Goal: Communication & Community: Participate in discussion

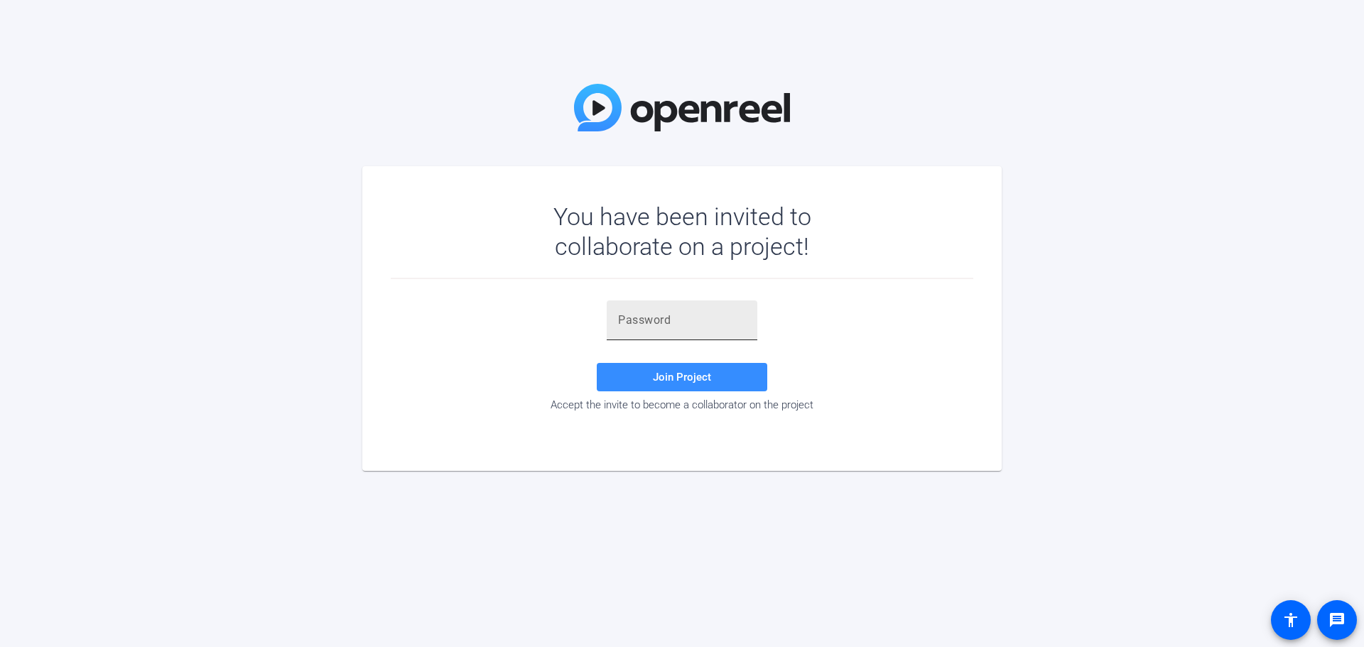
click at [678, 318] on input "text" at bounding box center [682, 320] width 128 height 17
paste input "hg_gmC"
type input "hg_gmC"
click at [663, 378] on span "Join Project" at bounding box center [682, 377] width 58 height 13
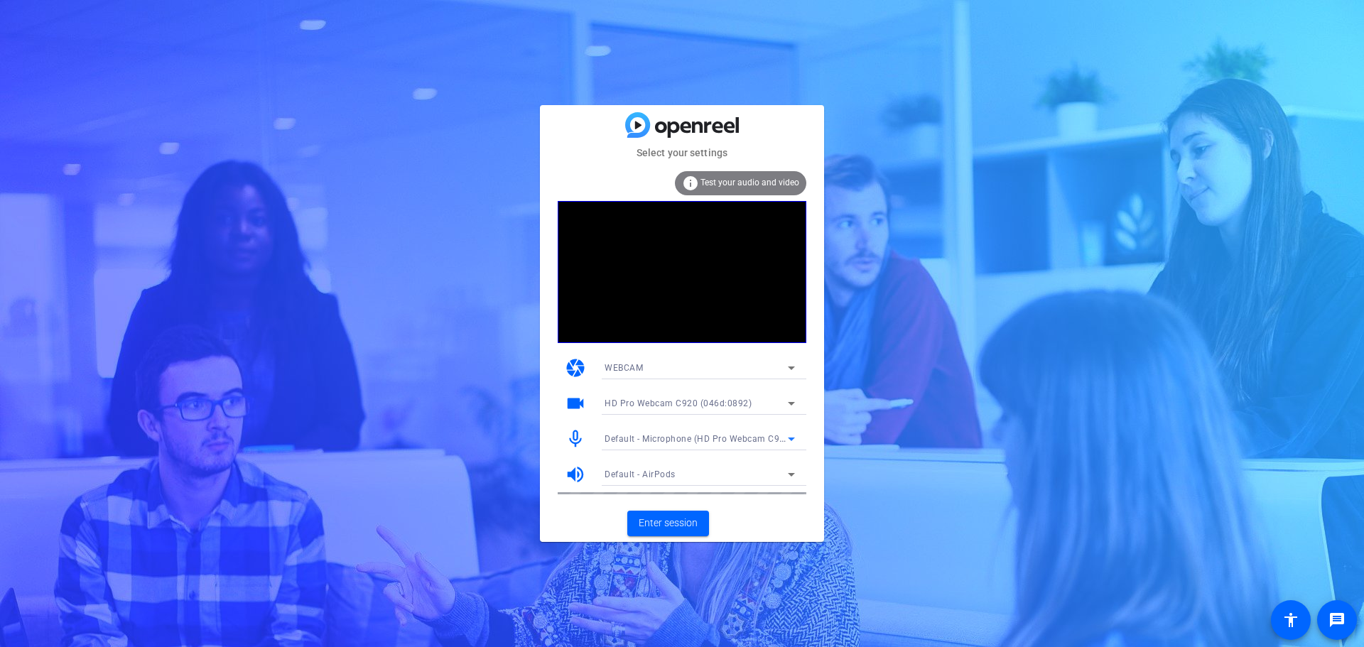
click at [694, 438] on span "Default - Microphone (HD Pro Webcam C920) (046d:0892)" at bounding box center [726, 438] width 243 height 11
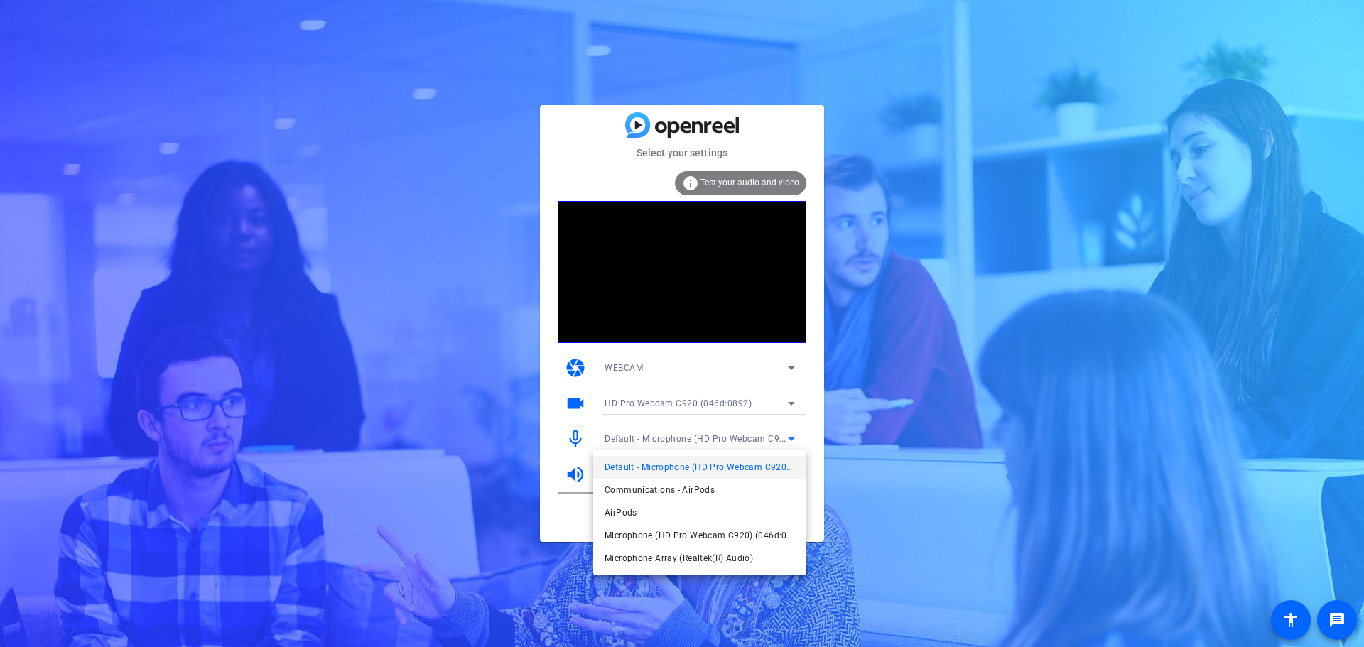
click at [881, 438] on div at bounding box center [682, 323] width 1364 height 647
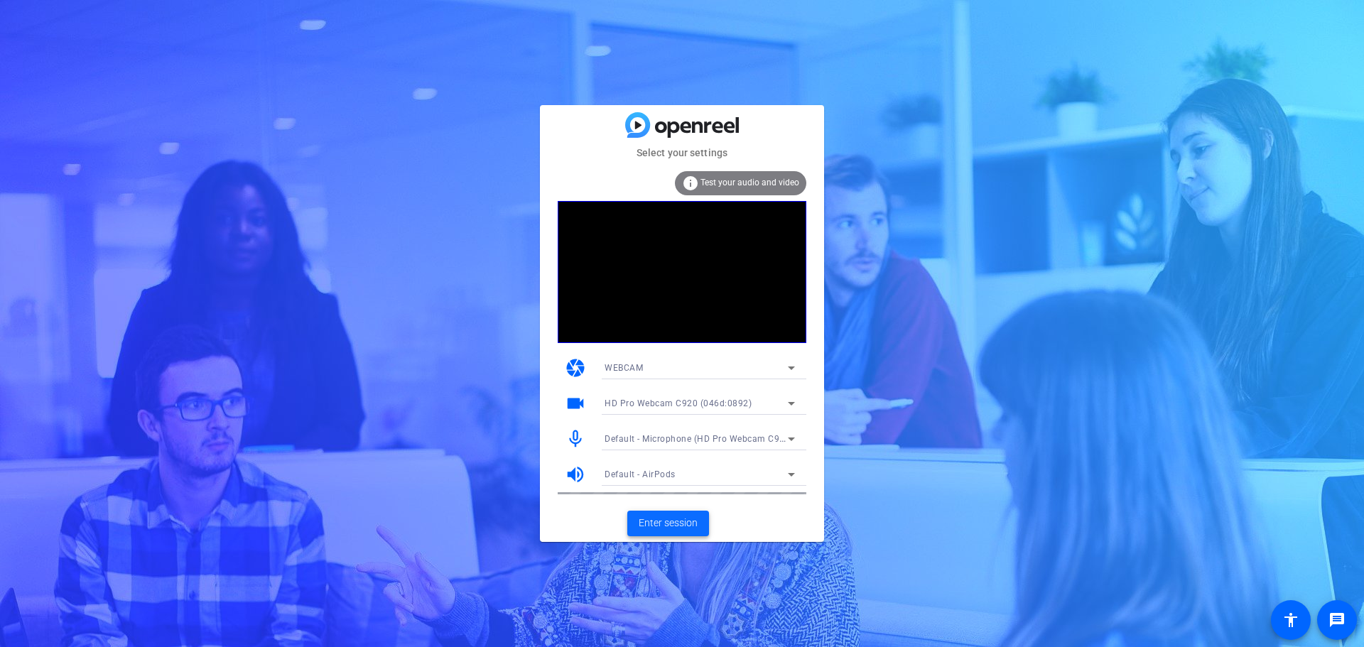
click at [671, 529] on span "Enter session" at bounding box center [668, 523] width 59 height 15
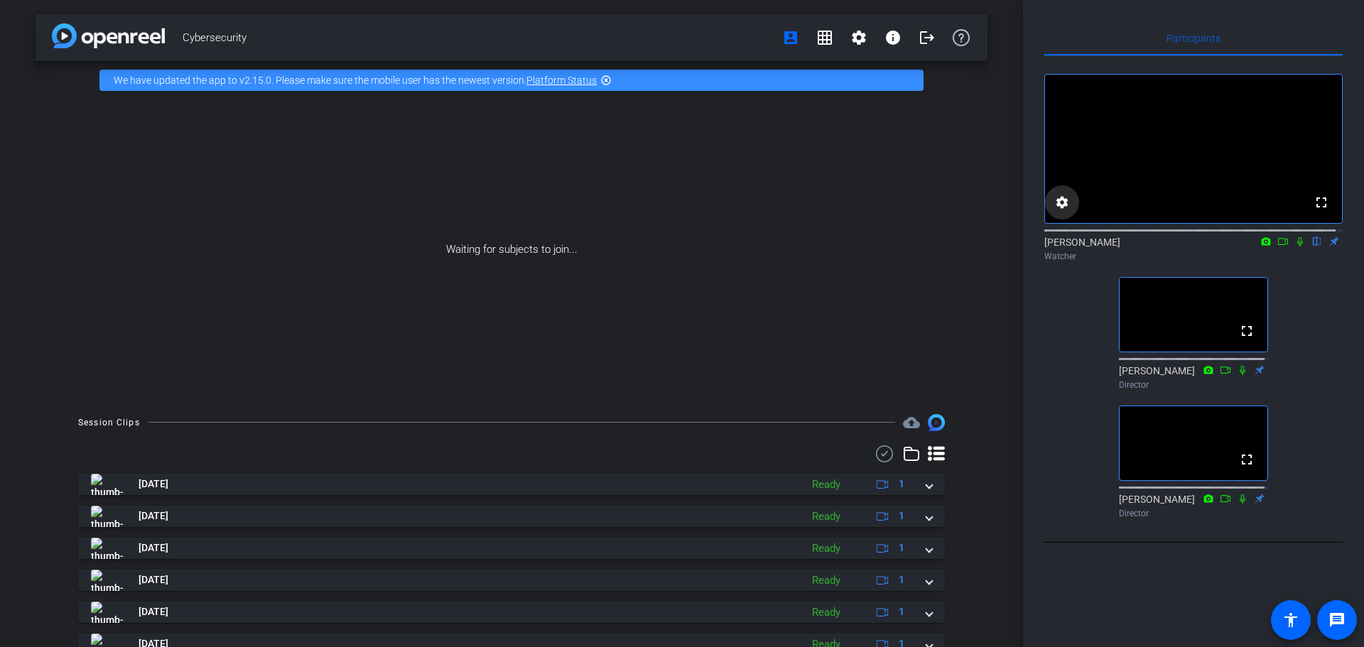
click at [1063, 211] on mat-icon "settings" at bounding box center [1062, 202] width 17 height 17
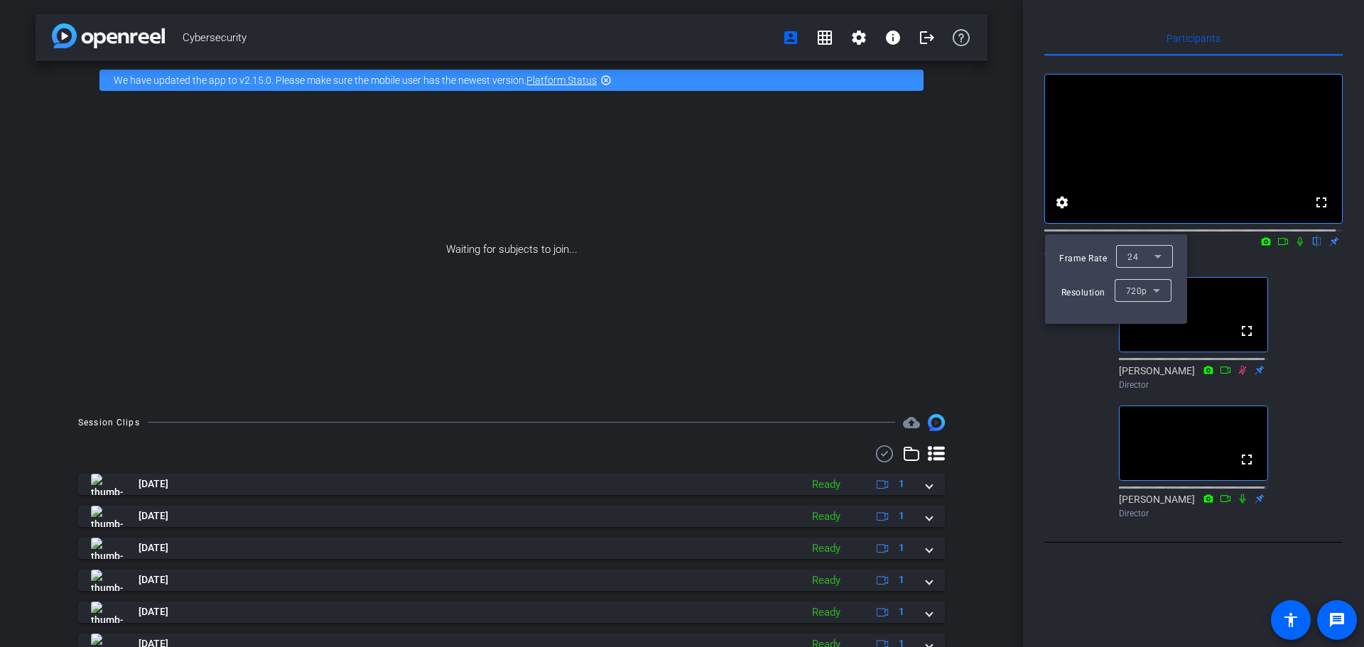
click at [1056, 379] on div at bounding box center [682, 323] width 1364 height 647
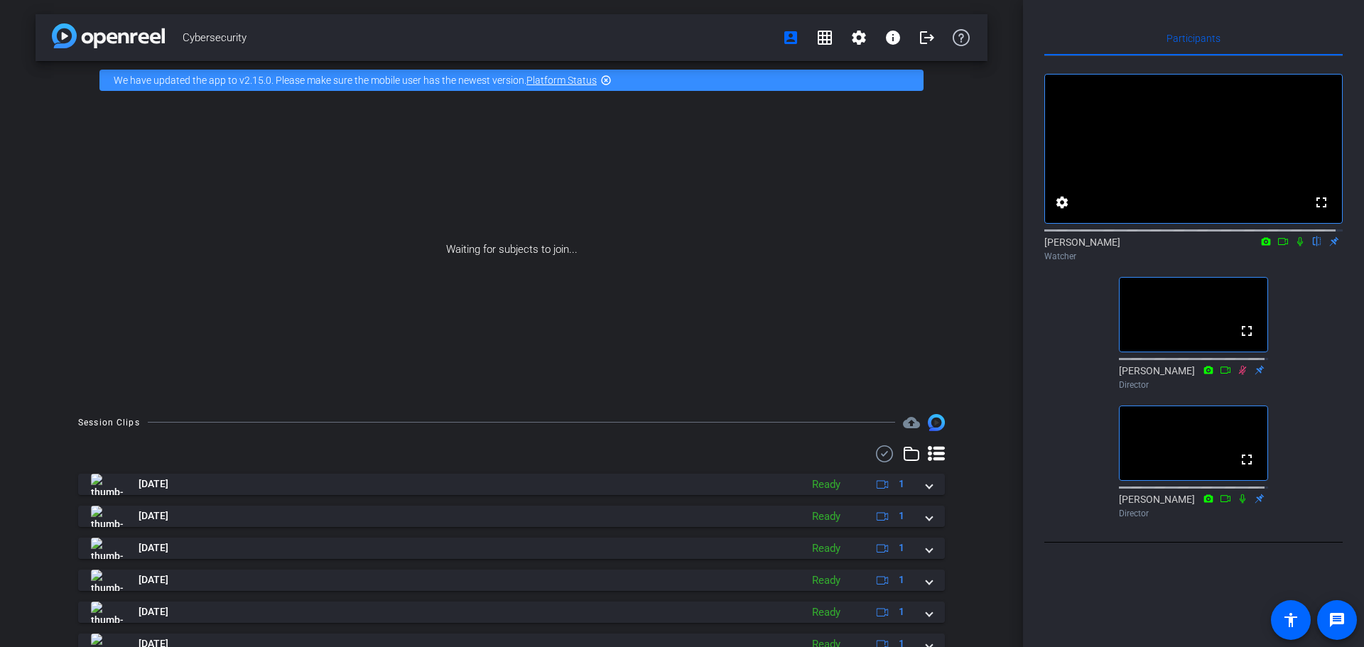
drag, startPoint x: 1292, startPoint y: 256, endPoint x: 1296, endPoint y: 318, distance: 61.2
click at [1296, 318] on div "fullscreen settings Chris flip Watcher fullscreen David Levitsky Director fulls…" at bounding box center [1193, 290] width 298 height 468
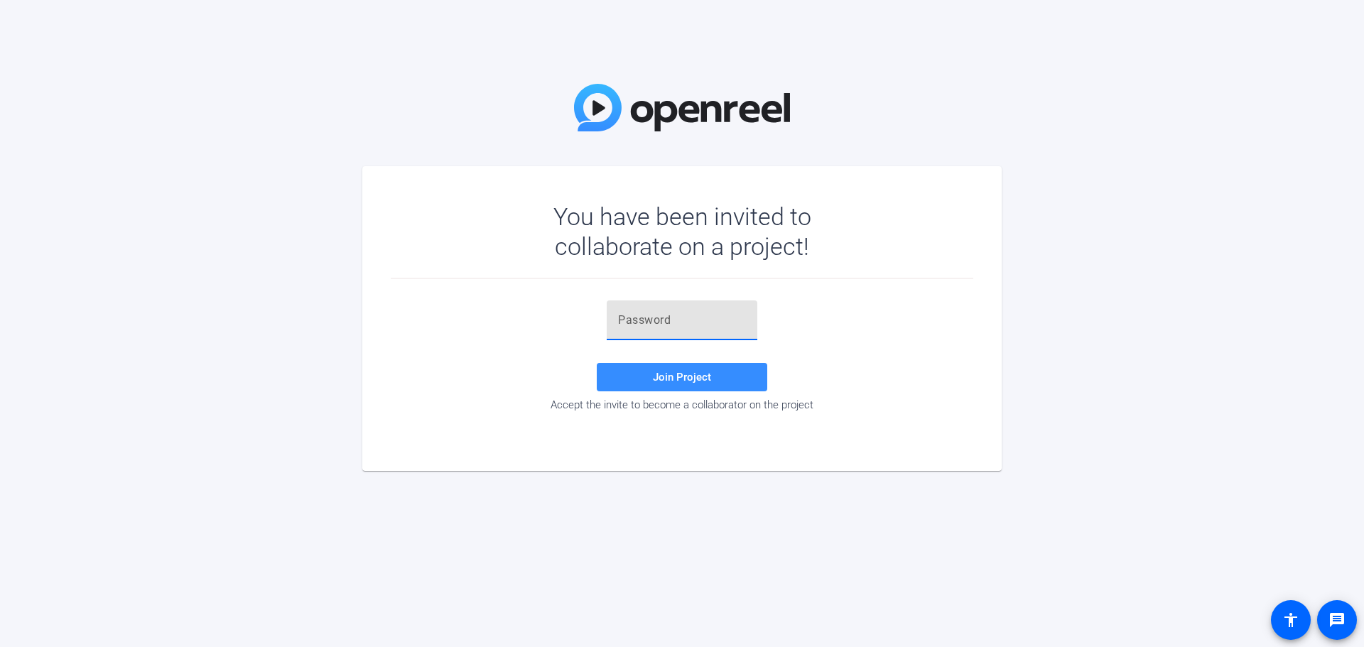
click at [694, 328] on input "text" at bounding box center [682, 320] width 128 height 17
paste input "hg_gmC"
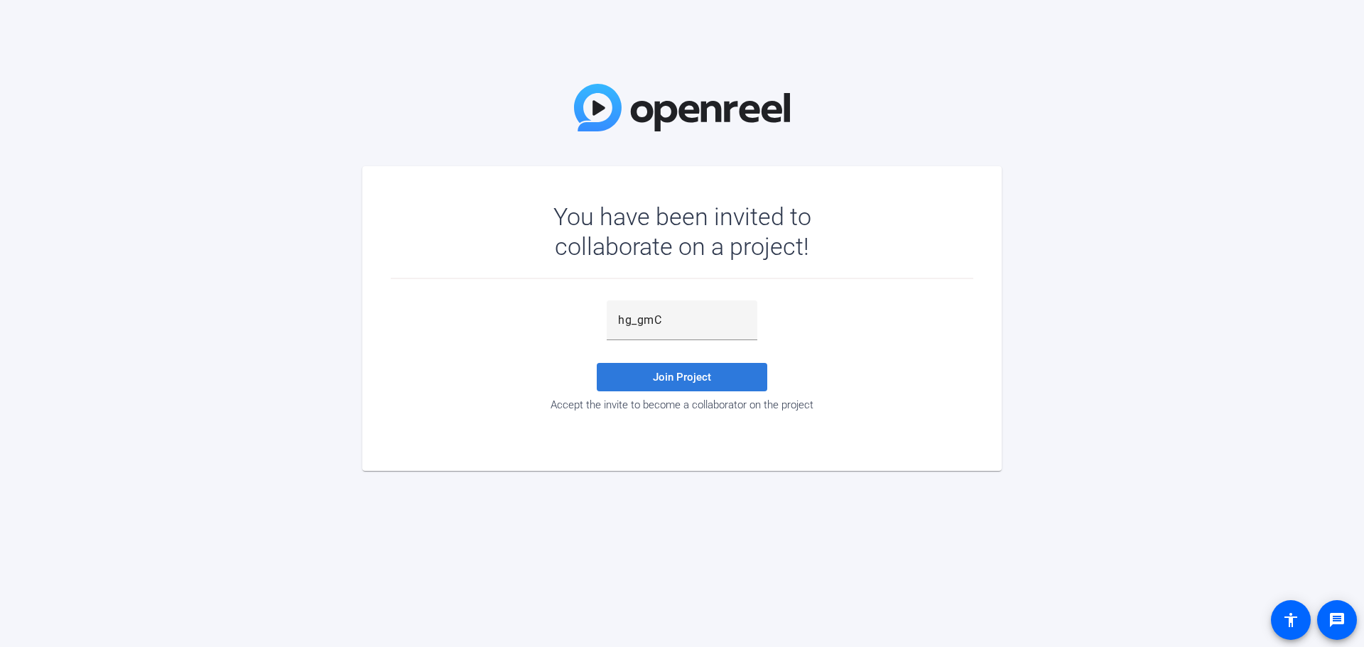
click at [681, 379] on span "Join Project" at bounding box center [682, 377] width 58 height 13
click at [674, 320] on input "hg_gmC" at bounding box center [682, 320] width 128 height 17
type input "hg_gmC"
click at [687, 377] on span "Join Project" at bounding box center [682, 377] width 58 height 13
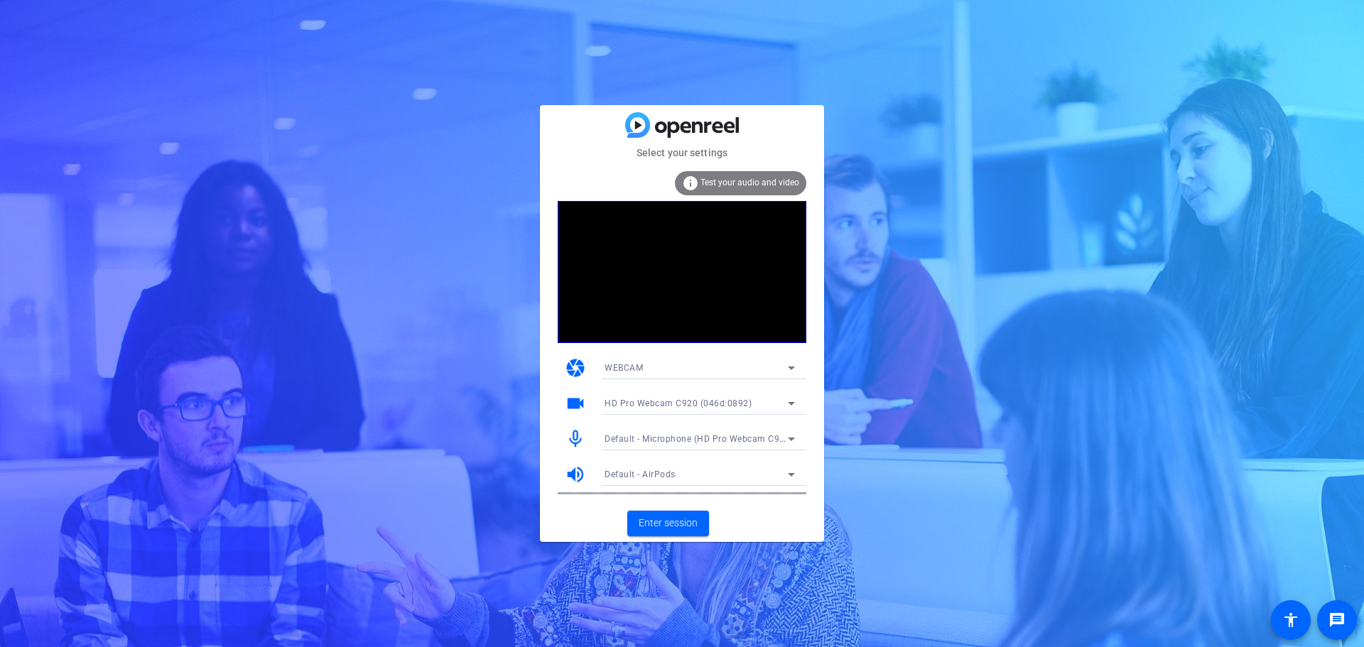
click at [791, 440] on icon at bounding box center [791, 440] width 7 height 4
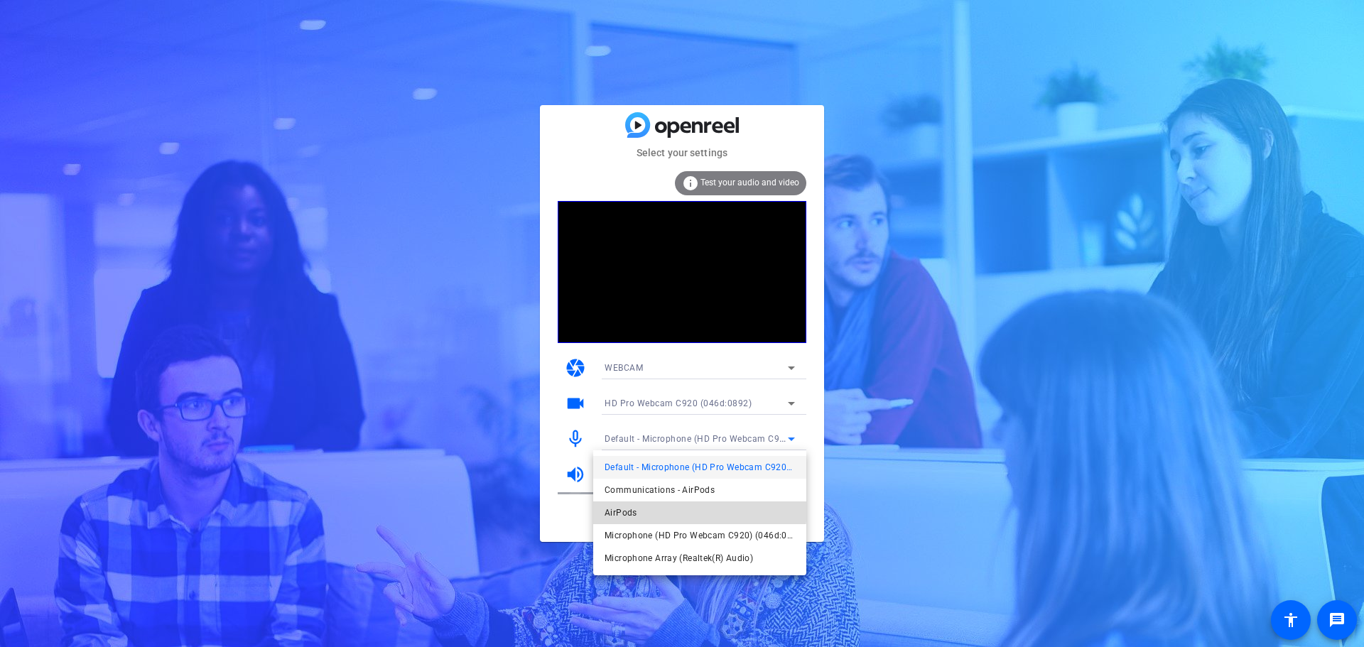
click at [649, 507] on mat-option "AirPods" at bounding box center [699, 513] width 213 height 23
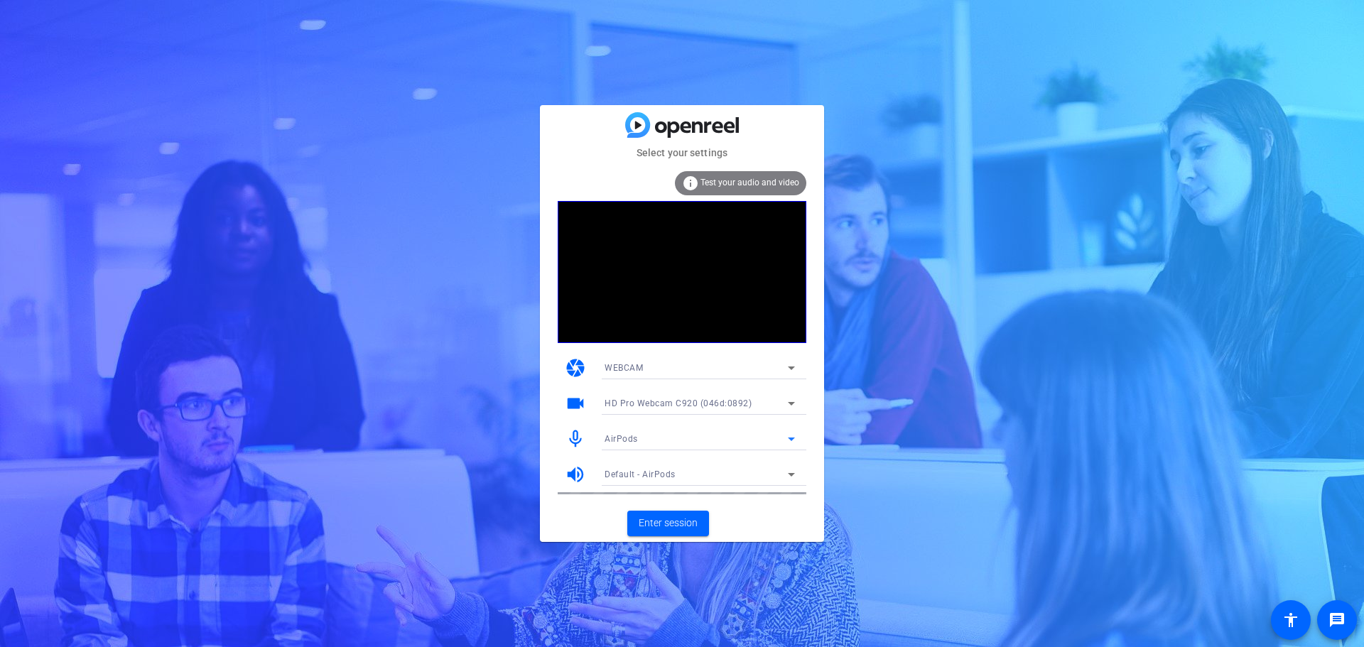
click at [789, 366] on icon at bounding box center [791, 367] width 17 height 17
click at [789, 366] on div at bounding box center [682, 323] width 1364 height 647
click at [794, 404] on icon at bounding box center [791, 404] width 7 height 4
click at [794, 404] on div at bounding box center [682, 323] width 1364 height 647
click at [678, 523] on span "Enter session" at bounding box center [668, 523] width 59 height 15
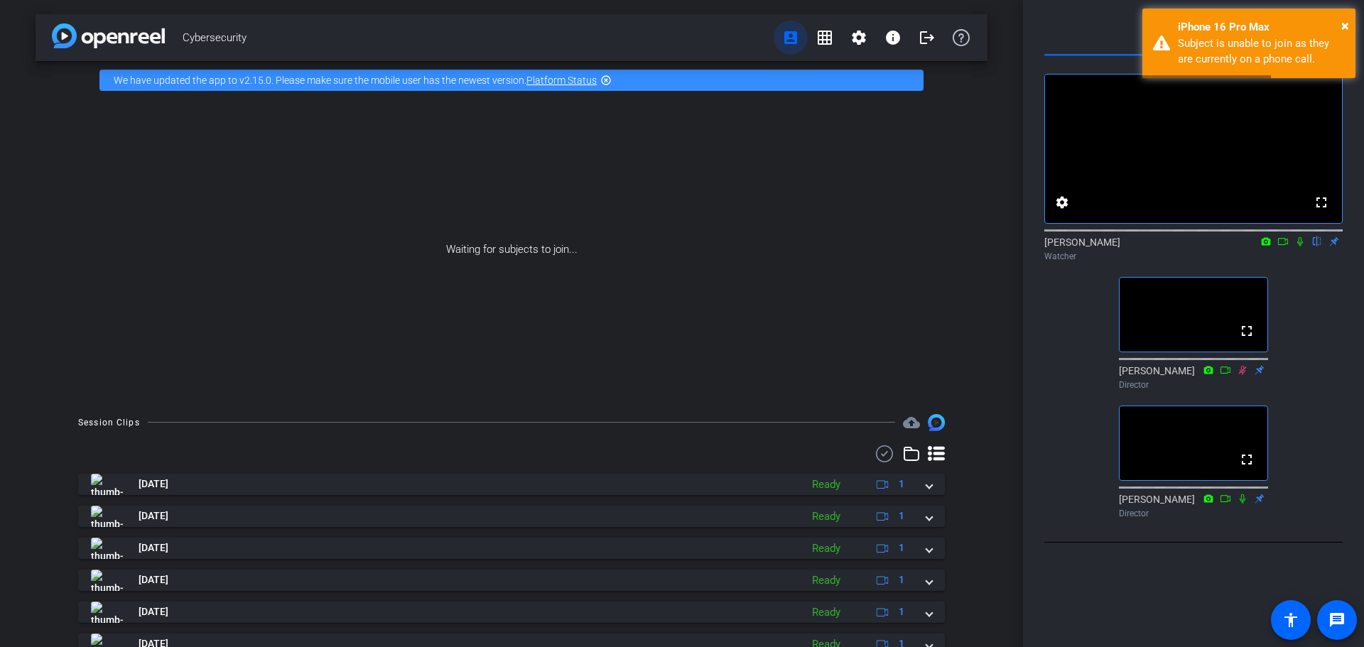
click at [782, 35] on mat-icon "account_box" at bounding box center [790, 37] width 17 height 17
click at [822, 34] on mat-icon "grid_on" at bounding box center [824, 37] width 17 height 17
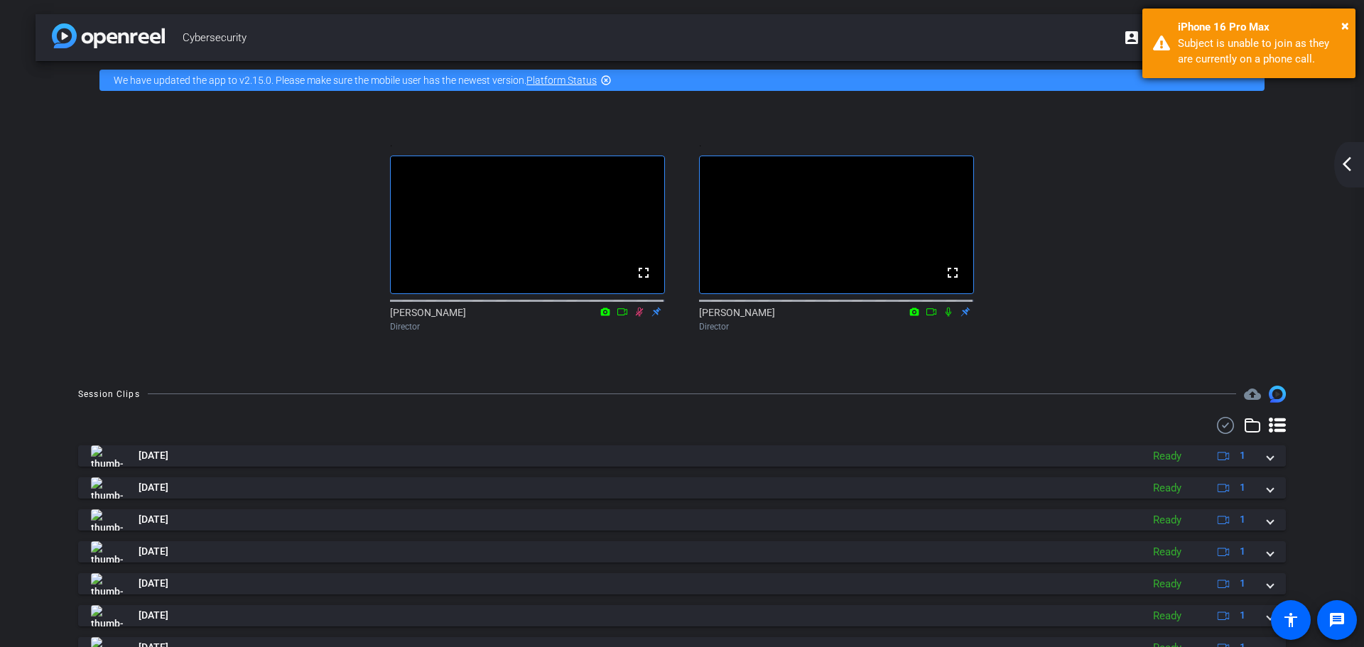
click at [1349, 21] on div "× iPhone 16 Pro Max Subject is unable to join as they are currently on a phone …" at bounding box center [1248, 44] width 213 height 70
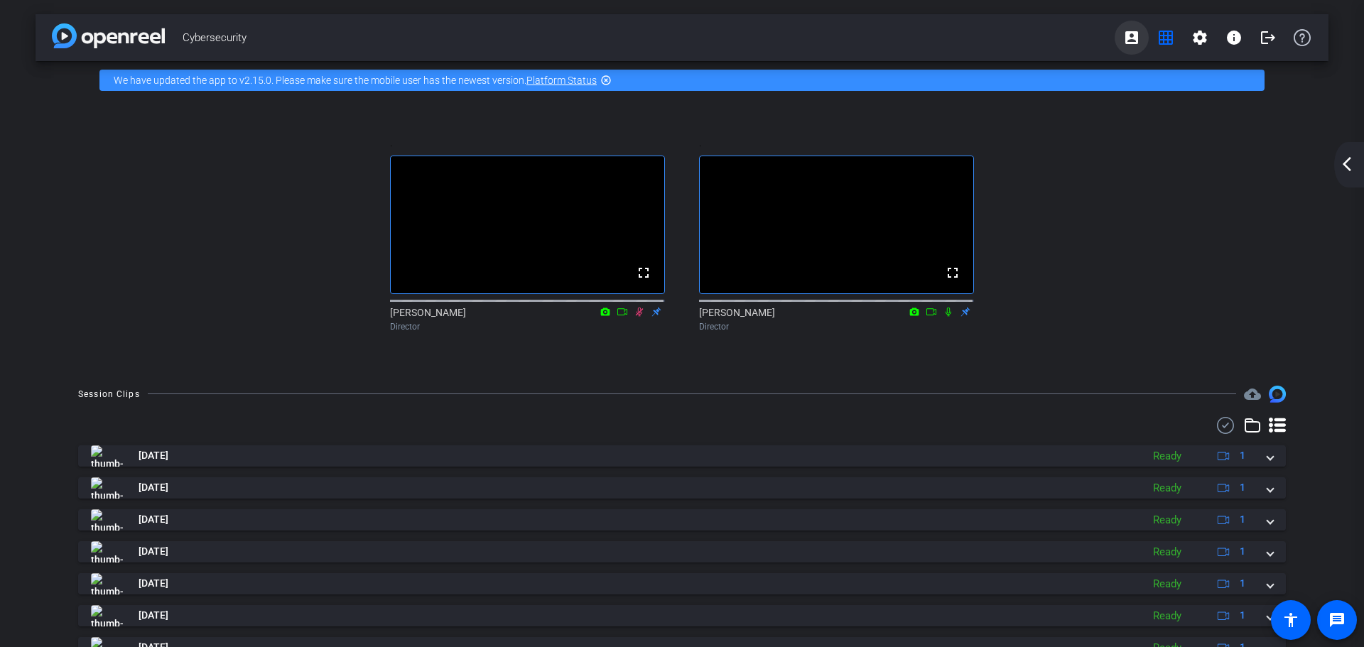
click at [1126, 43] on mat-icon "account_box" at bounding box center [1131, 37] width 17 height 17
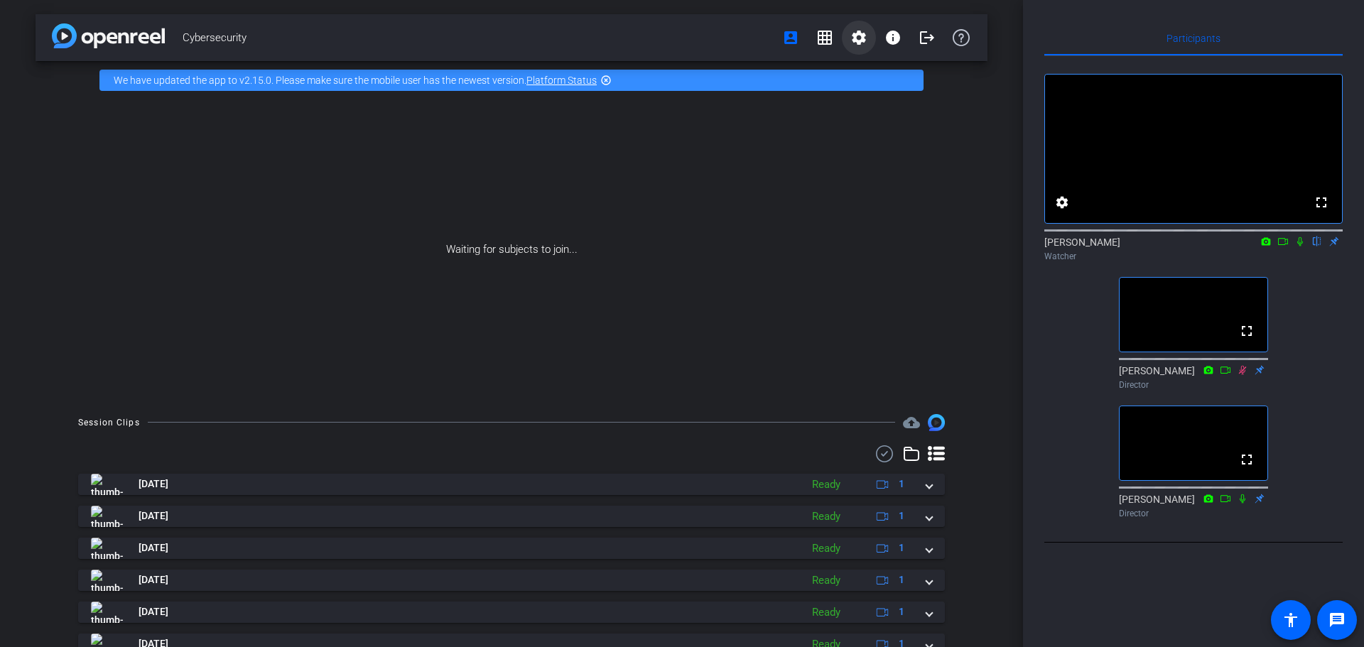
click at [854, 37] on mat-icon "settings" at bounding box center [858, 37] width 17 height 17
click at [885, 38] on div at bounding box center [682, 323] width 1364 height 647
click at [955, 34] on icon at bounding box center [961, 37] width 17 height 17
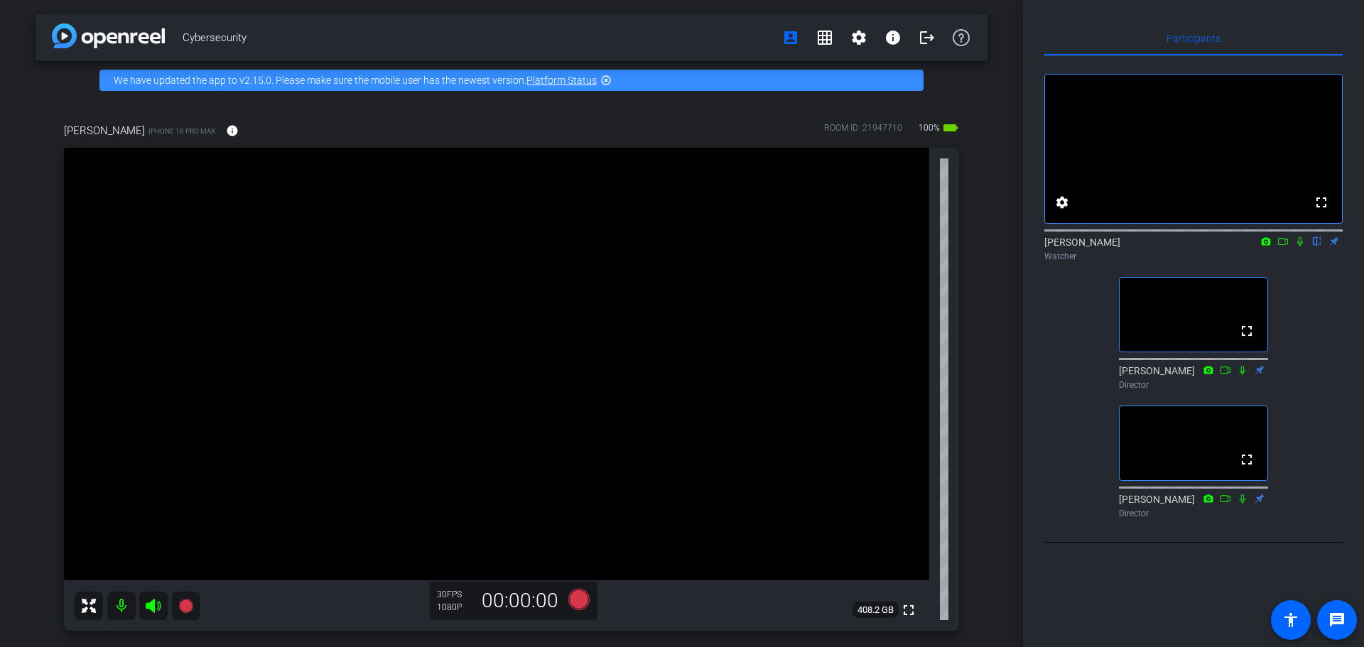
click at [1300, 247] on icon at bounding box center [1299, 242] width 11 height 10
click at [1300, 247] on icon at bounding box center [1301, 241] width 8 height 9
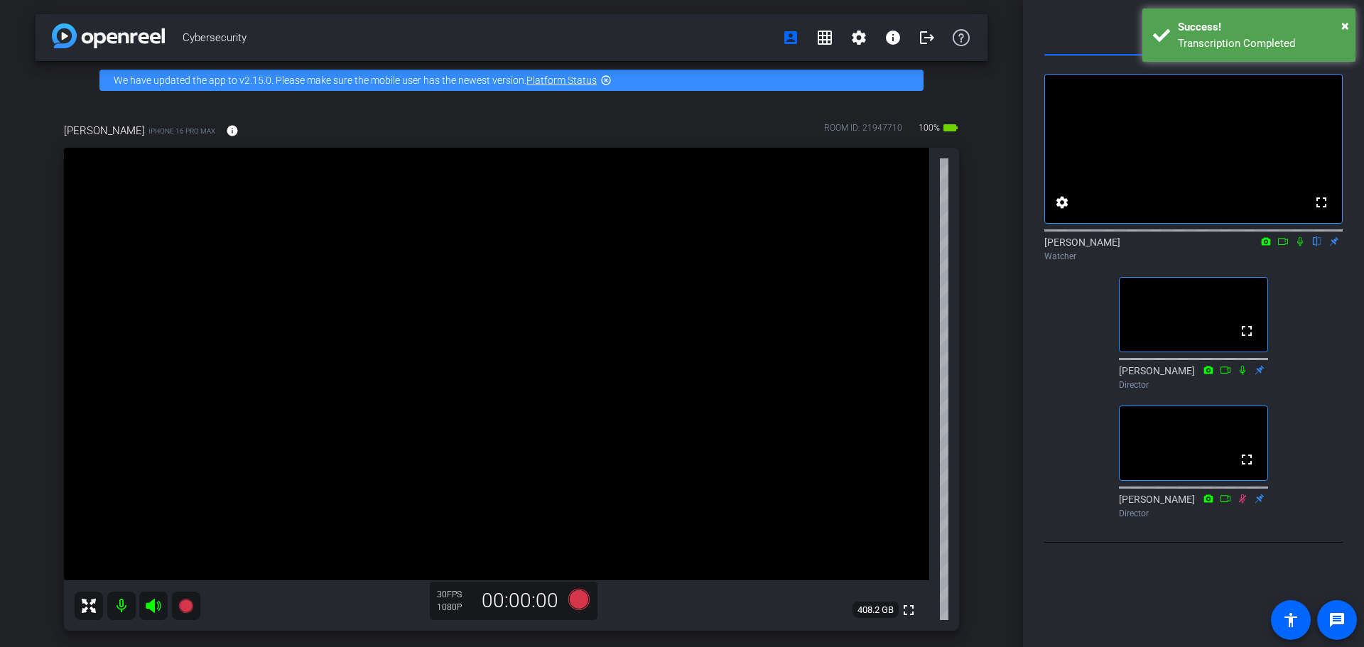
click at [1299, 247] on icon at bounding box center [1299, 242] width 11 height 10
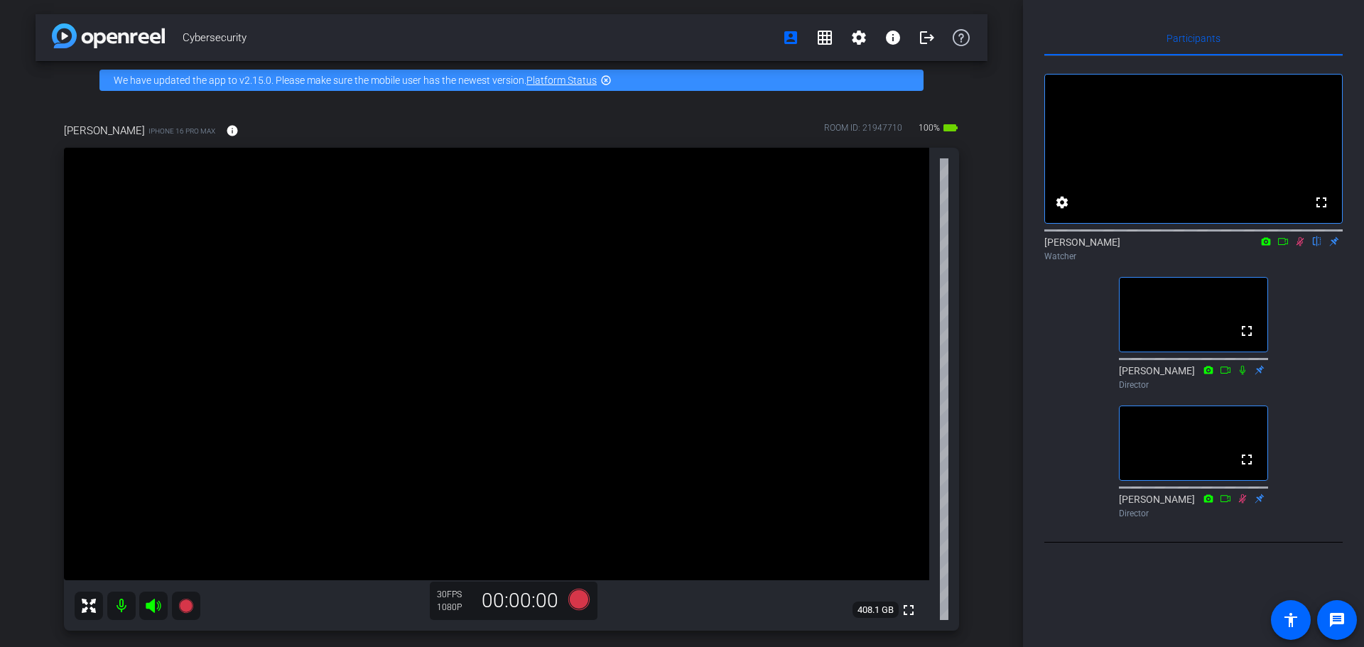
click at [1299, 247] on icon at bounding box center [1299, 242] width 11 height 10
click at [1299, 247] on icon at bounding box center [1301, 241] width 8 height 9
